Goal: Task Accomplishment & Management: Use online tool/utility

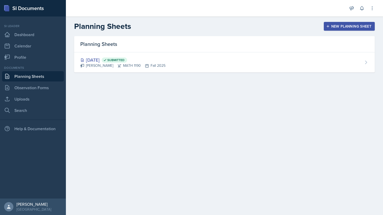
click at [371, 25] on div "New Planning Sheet" at bounding box center [349, 26] width 44 height 4
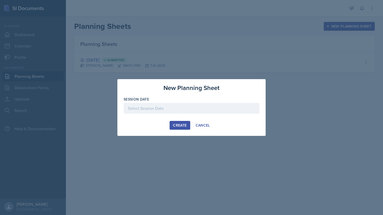
click at [182, 107] on div at bounding box center [192, 108] width 136 height 11
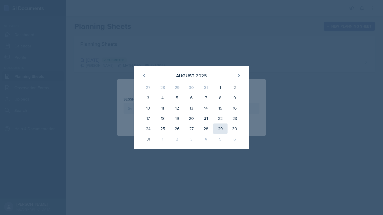
click at [223, 129] on div "29" at bounding box center [220, 128] width 14 height 10
type input "[DATE]"
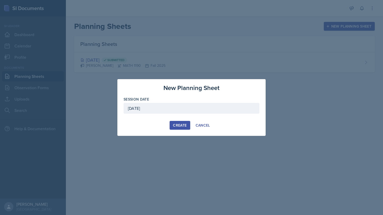
click at [184, 125] on div "Create" at bounding box center [180, 125] width 14 height 4
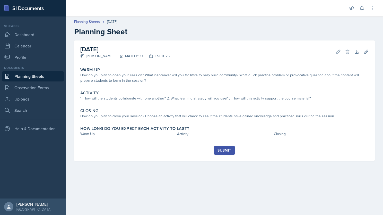
click at [37, 74] on link "Planning Sheets" at bounding box center [33, 76] width 62 height 10
